Goal: Task Accomplishment & Management: Manage account settings

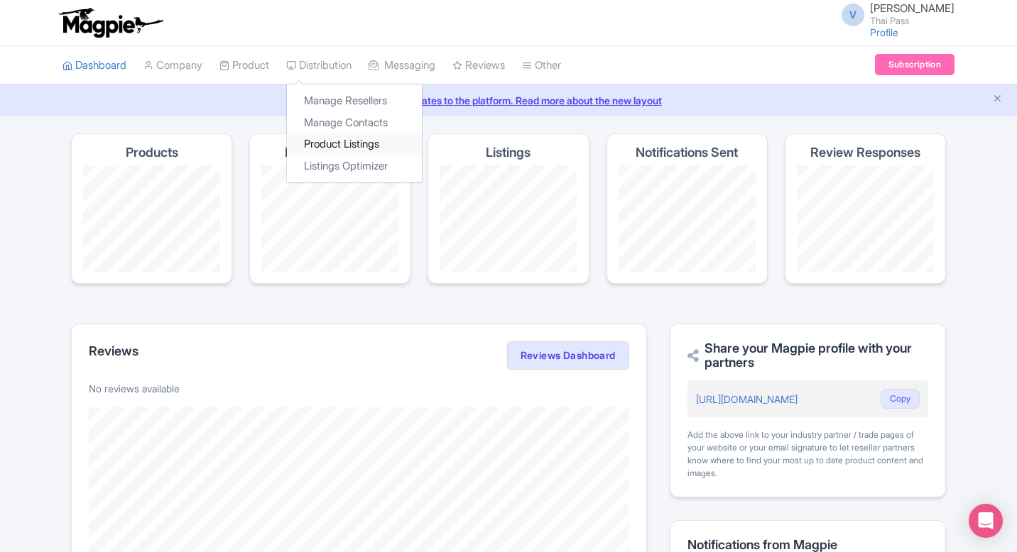
click at [333, 141] on link "Product Listings" at bounding box center [354, 144] width 135 height 22
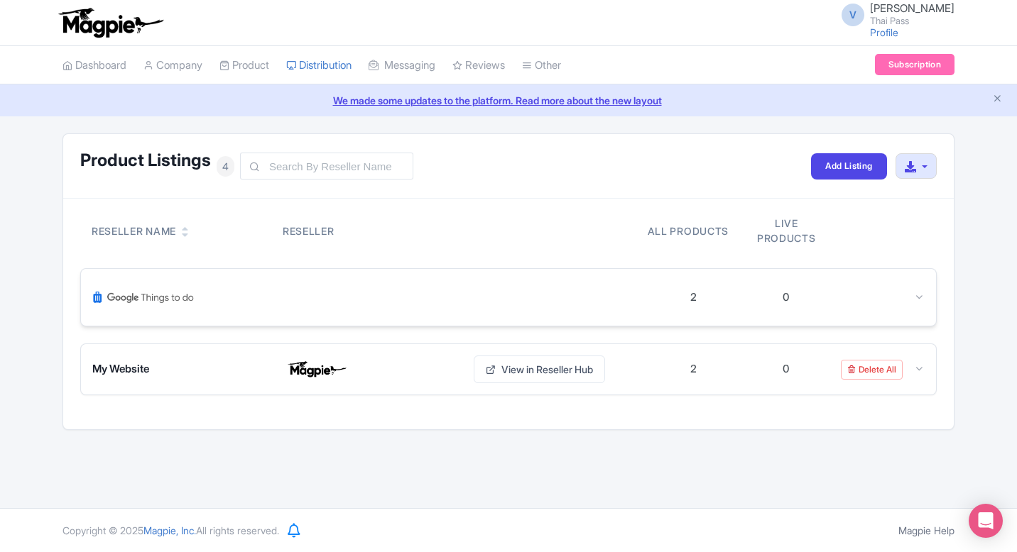
click at [601, 288] on div at bounding box center [369, 297] width 555 height 34
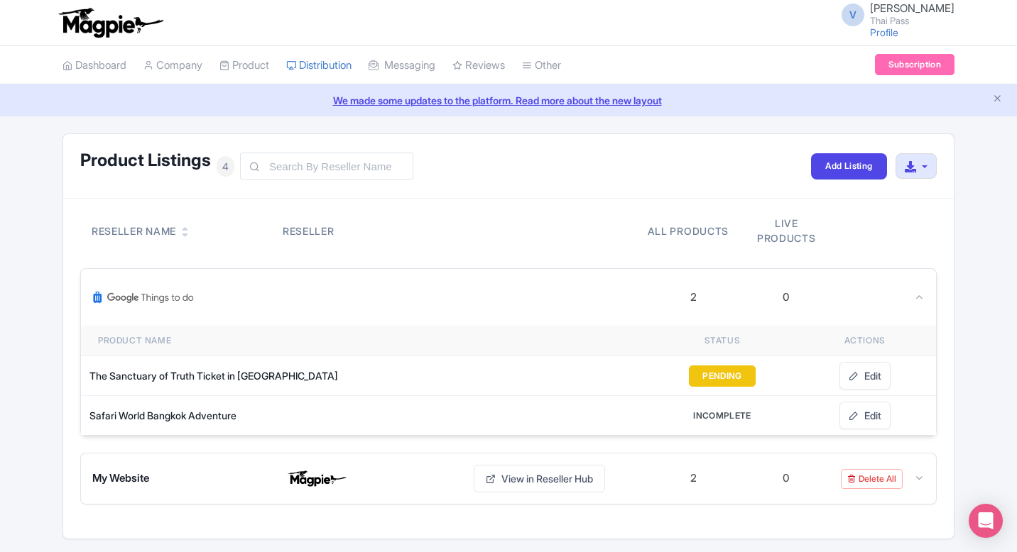
scroll to position [48, 0]
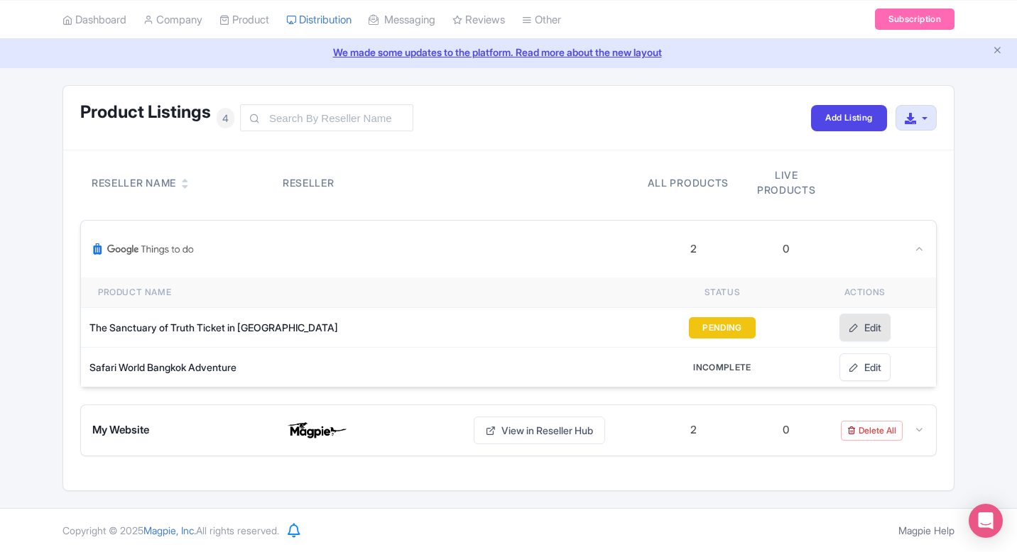
click at [841, 327] on link "Edit" at bounding box center [864, 328] width 51 height 28
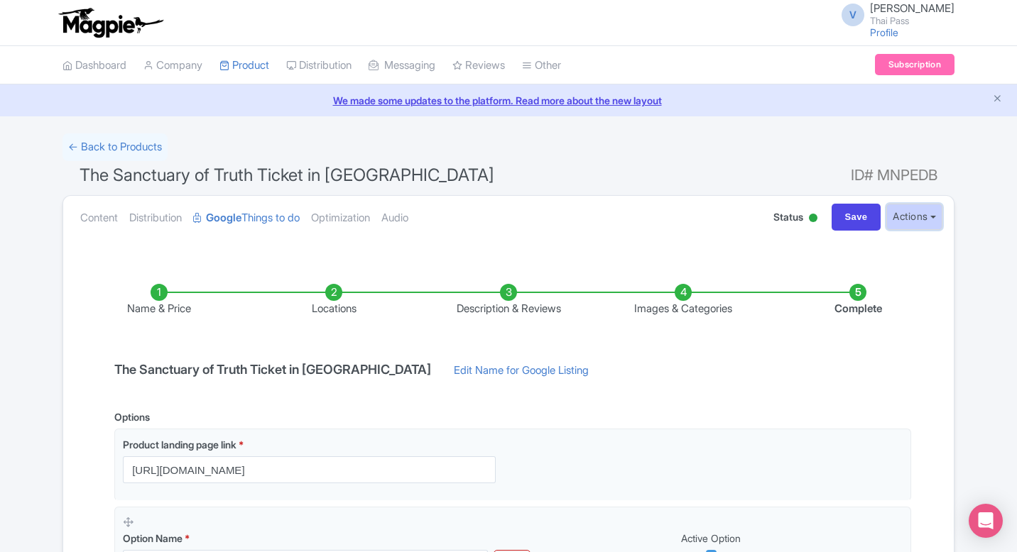
click at [908, 224] on button "Actions" at bounding box center [914, 217] width 56 height 26
click at [734, 161] on h1 "The Sanctuary of Truth Ticket in Pattaya ID# MNPEDB" at bounding box center [508, 178] width 892 height 34
click at [748, 111] on div "We made some updates to the platform. Read more about the new layout" at bounding box center [508, 101] width 1017 height 32
